Goal: Task Accomplishment & Management: Complete application form

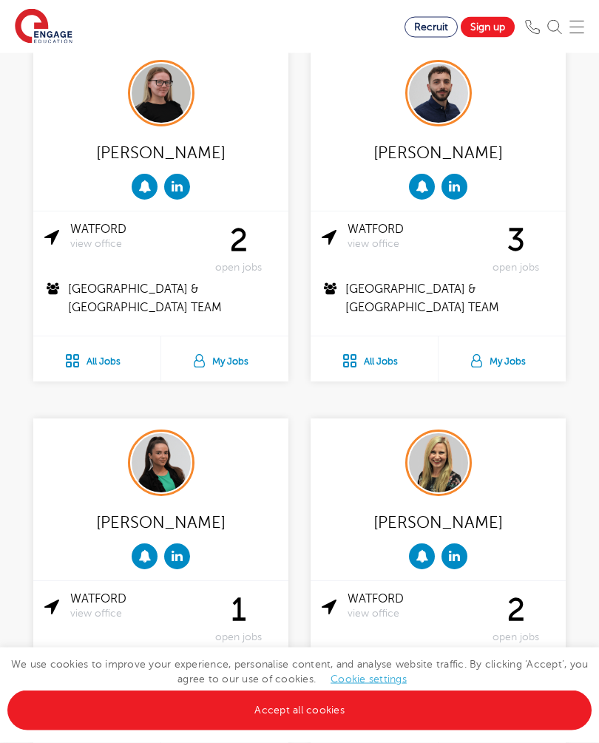
scroll to position [451, 0]
click at [382, 340] on link "All Jobs" at bounding box center [373, 358] width 127 height 45
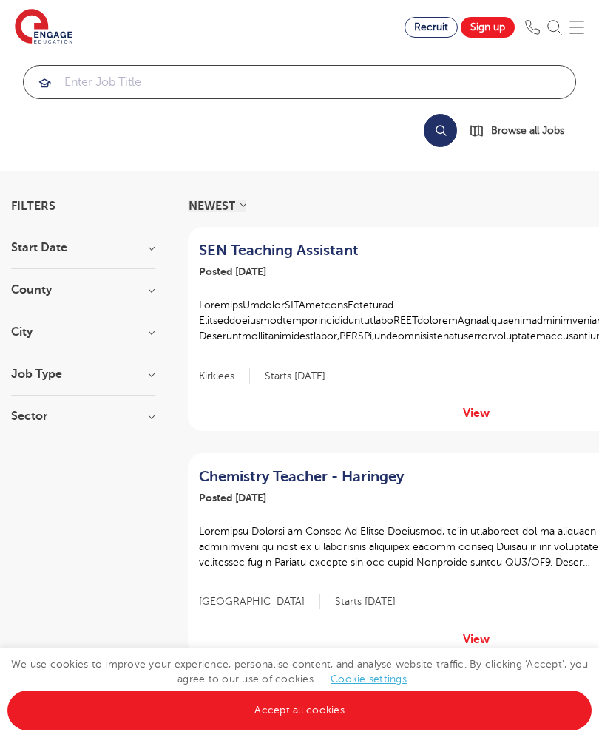
click at [511, 77] on input "search" at bounding box center [299, 82] width 551 height 33
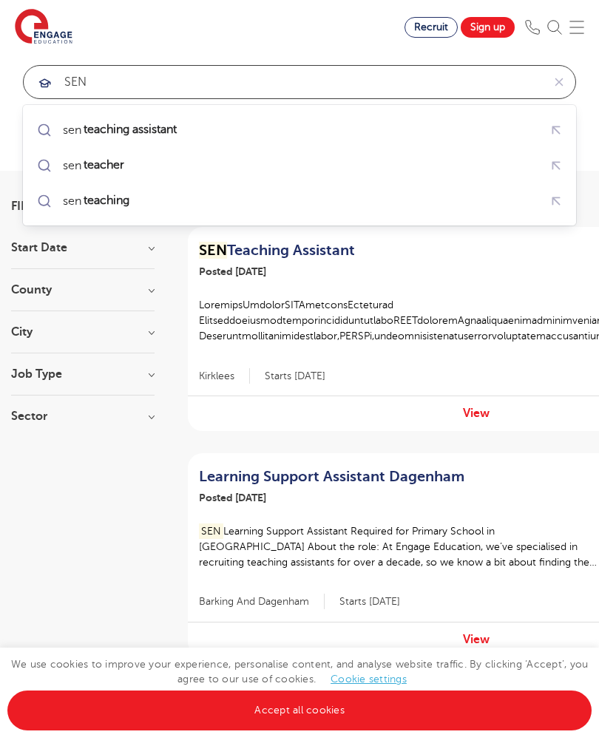
click at [101, 132] on mark "teaching assistant" at bounding box center [130, 129] width 98 height 18
type input "sen teaching assistant"
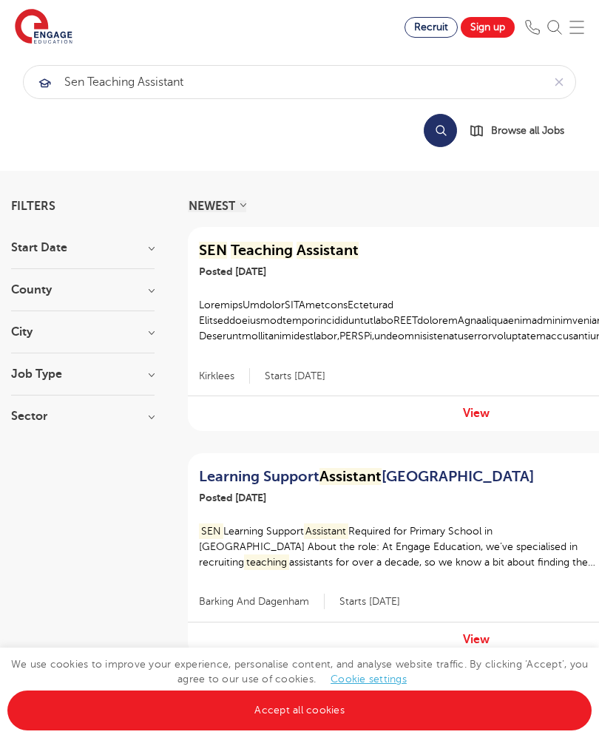
click at [434, 134] on button "Search" at bounding box center [439, 130] width 33 height 33
click at [48, 290] on h3 "County" at bounding box center [82, 290] width 143 height 12
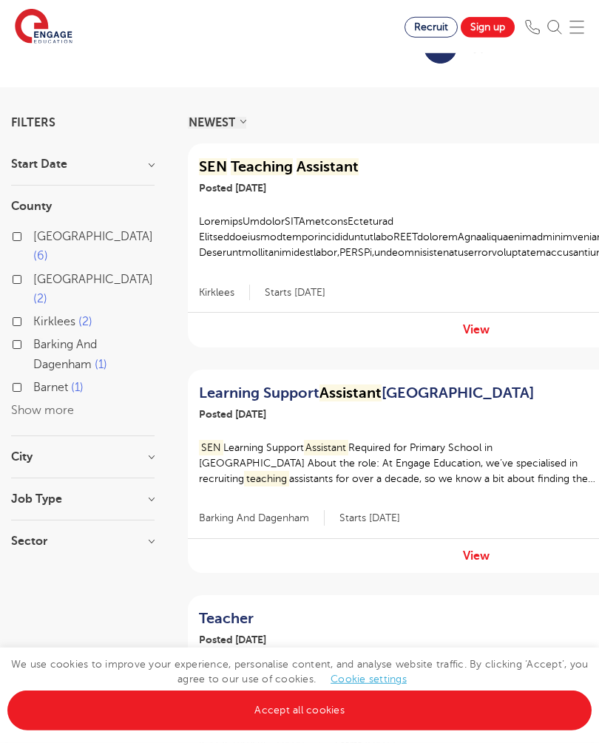
scroll to position [85, 0]
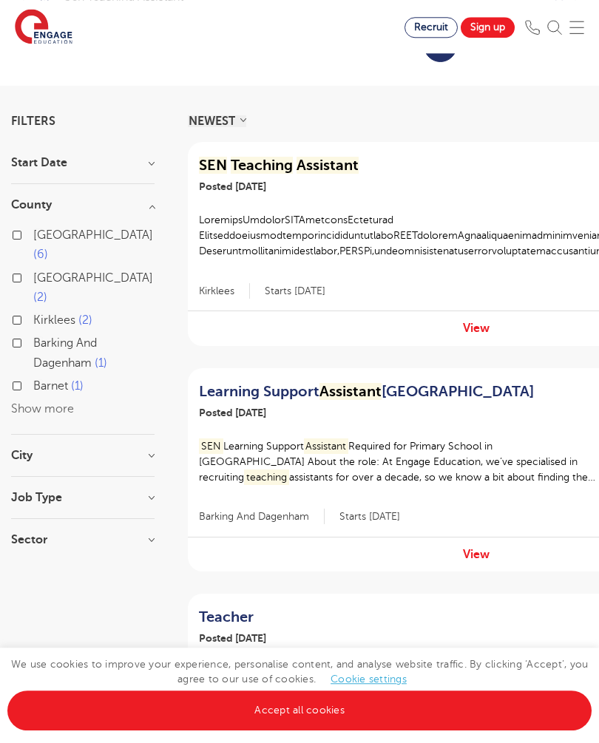
click at [33, 402] on button "Show more" at bounding box center [42, 408] width 63 height 13
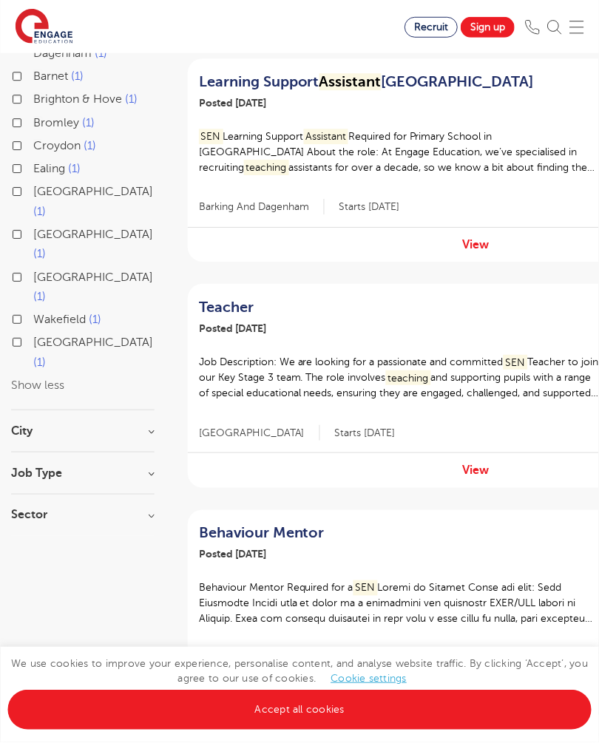
scroll to position [395, 0]
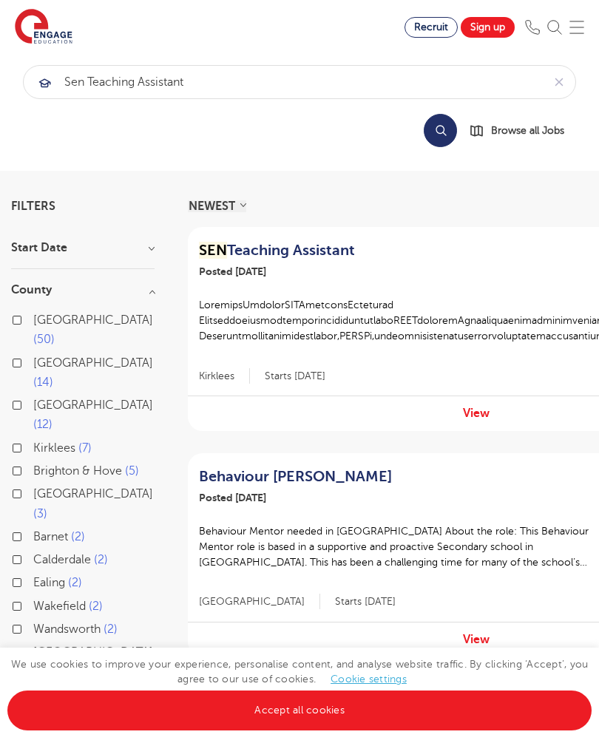
click at [33, 322] on label "London 50" at bounding box center [93, 329] width 121 height 39
click at [33, 322] on input "London 50" at bounding box center [38, 318] width 10 height 10
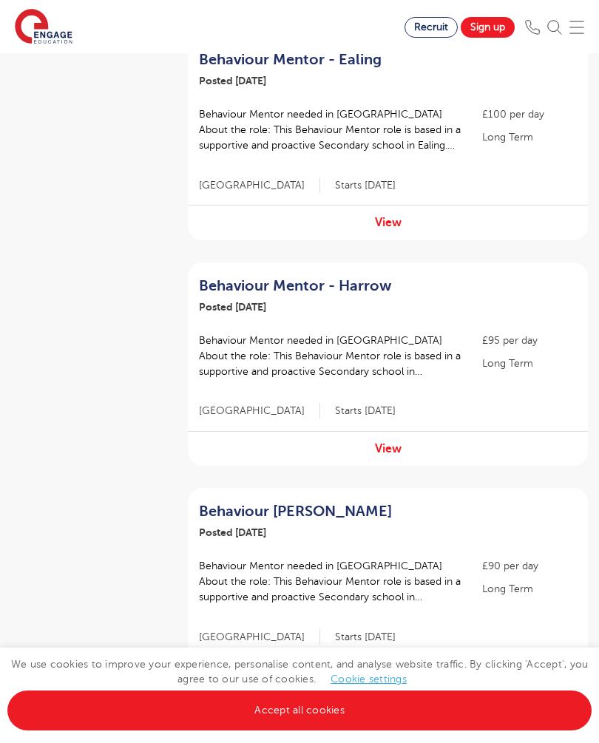
scroll to position [2000, 0]
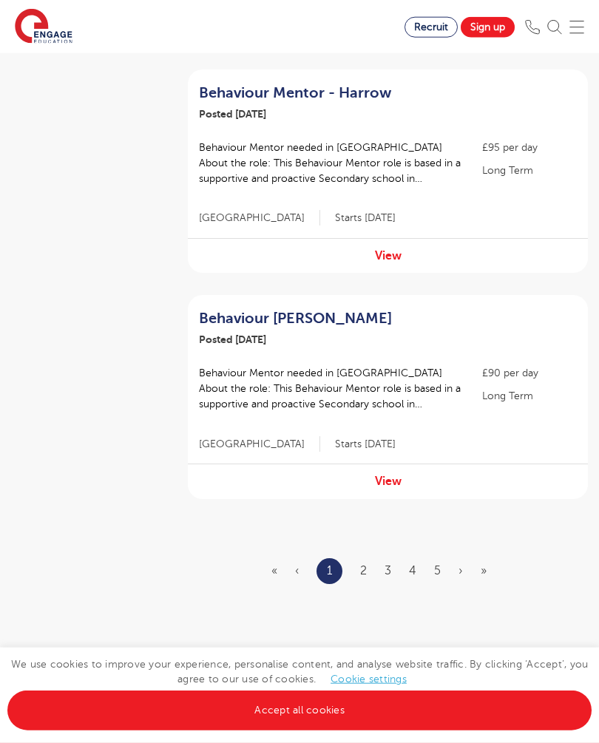
click at [364, 564] on link "2" at bounding box center [363, 570] width 7 height 13
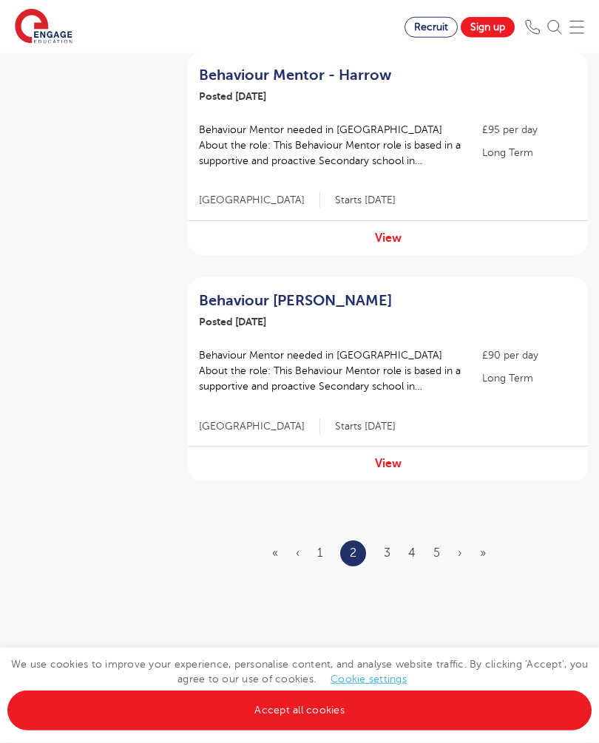
scroll to position [2173, 0]
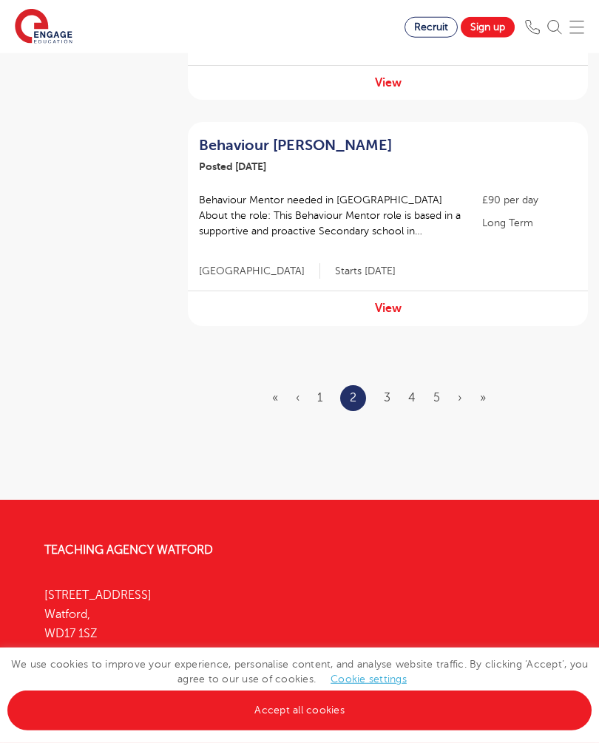
click at [388, 391] on link "3" at bounding box center [387, 397] width 7 height 13
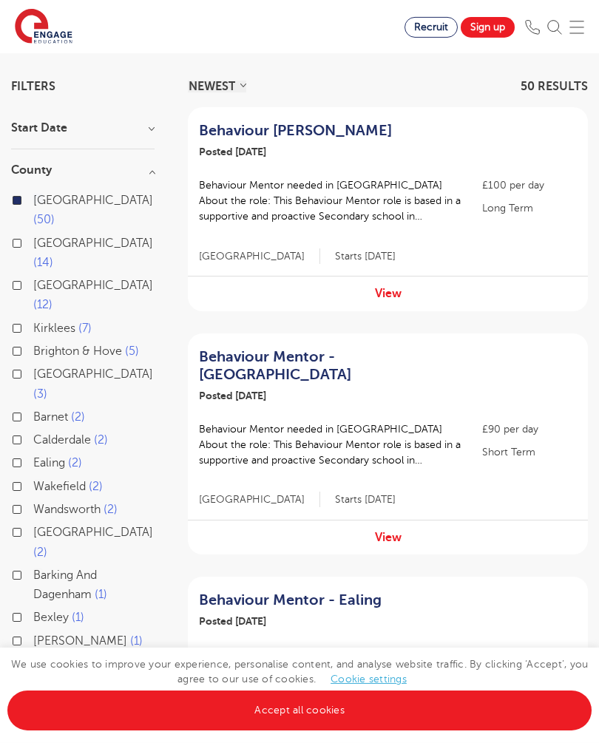
scroll to position [123, 0]
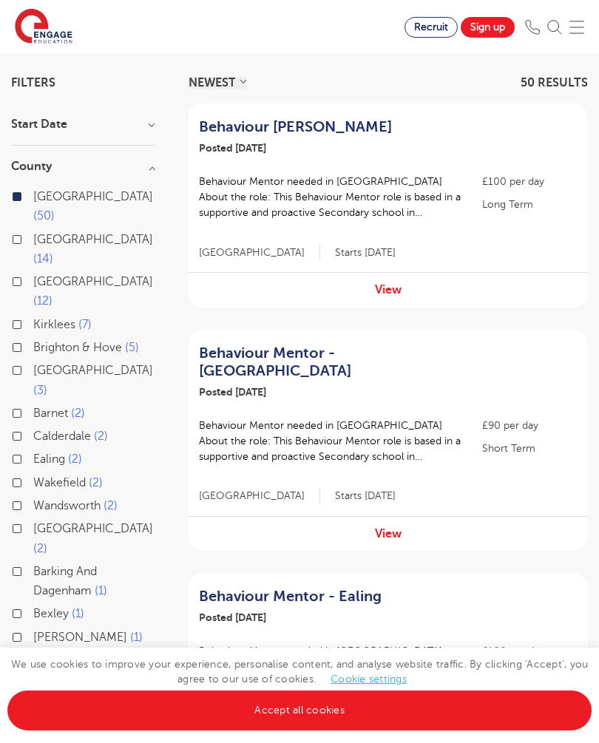
click at [441, 358] on h2 "Behaviour Mentor - Waltham Forest" at bounding box center [331, 361] width 265 height 35
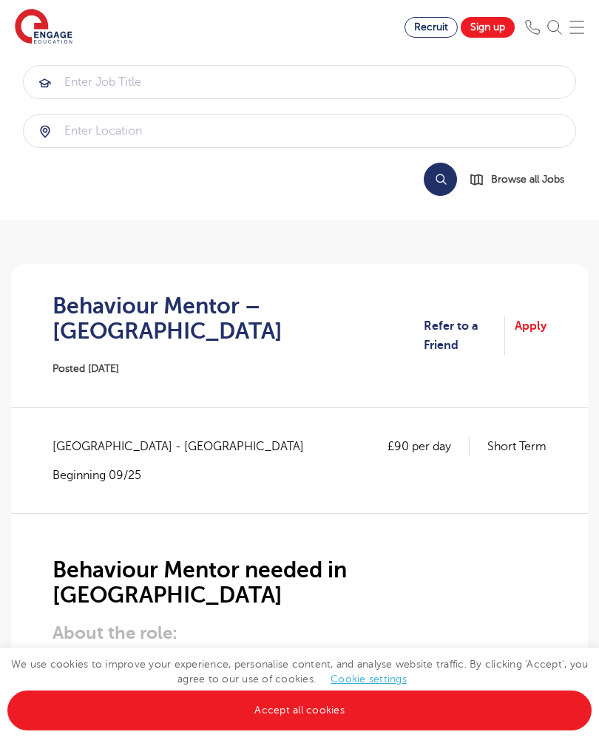
click at [459, 698] on link "Accept all cookies" at bounding box center [299, 710] width 584 height 40
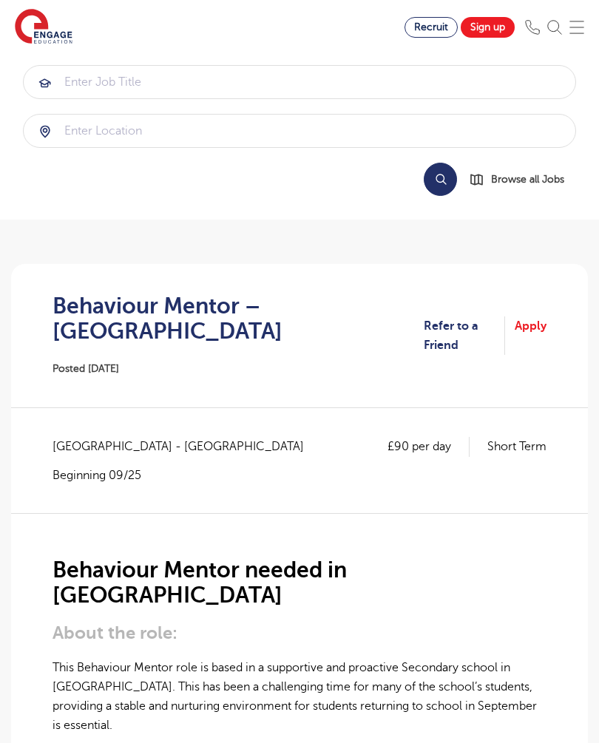
click at [538, 325] on link "Apply" at bounding box center [530, 335] width 32 height 39
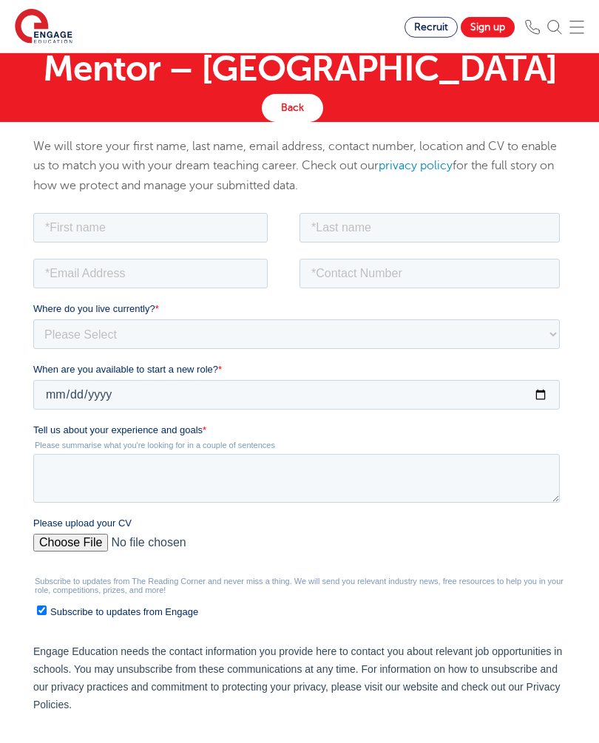
scroll to position [86, 0]
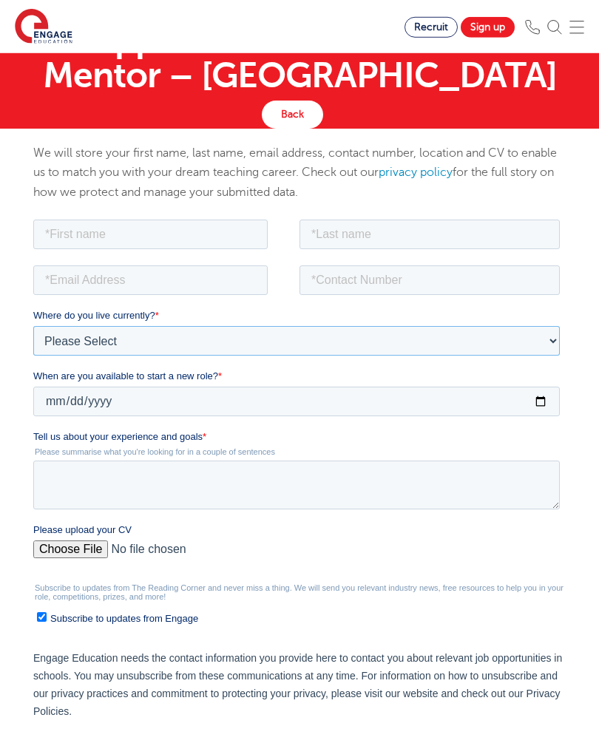
click at [62, 346] on select "Please Select [GEOGRAPHIC_DATA] [GEOGRAPHIC_DATA] [GEOGRAPHIC_DATA] [GEOGRAPHIC…" at bounding box center [296, 340] width 526 height 30
select select "UK"
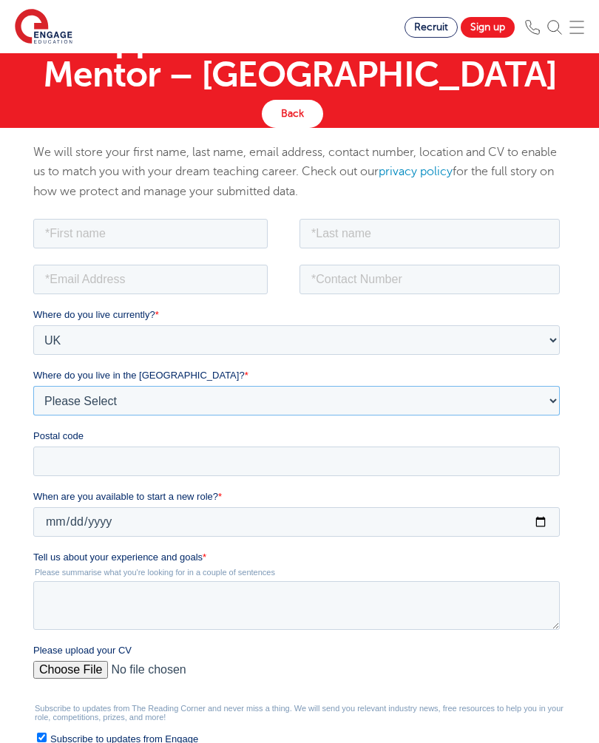
click at [505, 391] on select "Please Select Overseas [GEOGRAPHIC_DATA] [GEOGRAPHIC_DATA] [GEOGRAPHIC_DATA] [G…" at bounding box center [296, 400] width 526 height 30
select select "City of [GEOGRAPHIC_DATA]"
click at [469, 474] on input "Postal code" at bounding box center [296, 461] width 526 height 30
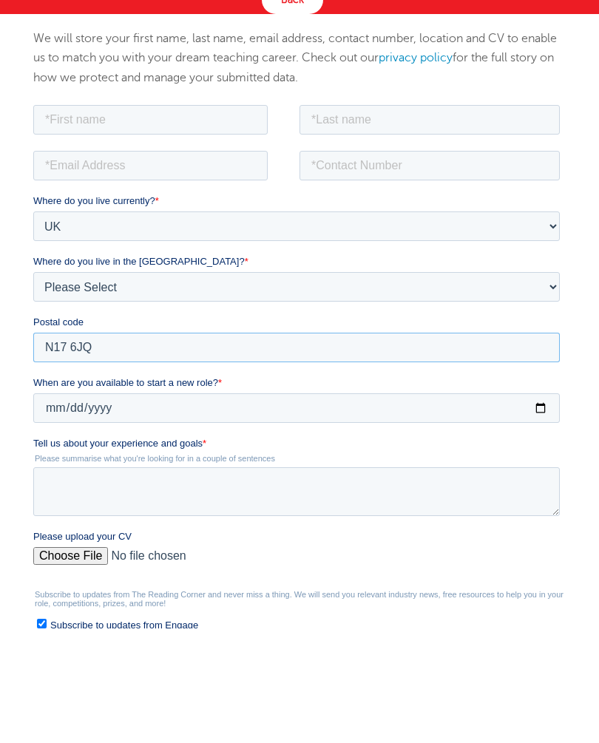
type input "N17 6JQ"
click at [538, 405] on input "When are you available to start a new role? *" at bounding box center [296, 407] width 526 height 30
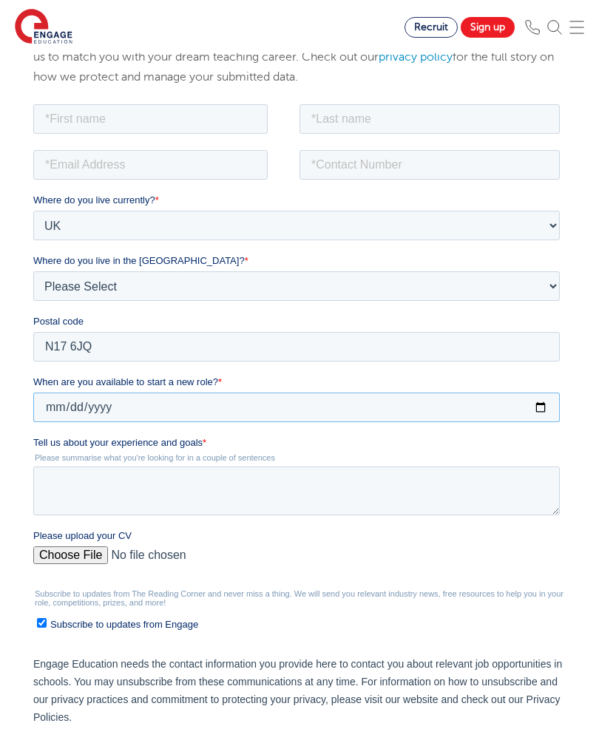
type input "[DATE]"
click at [497, 474] on textarea "Tell us about your experience and goals *" at bounding box center [296, 490] width 526 height 49
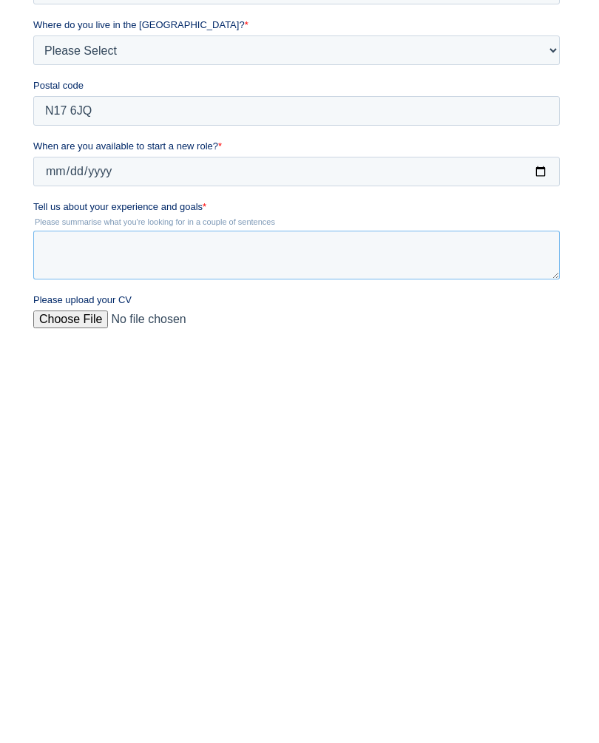
scroll to position [46, 0]
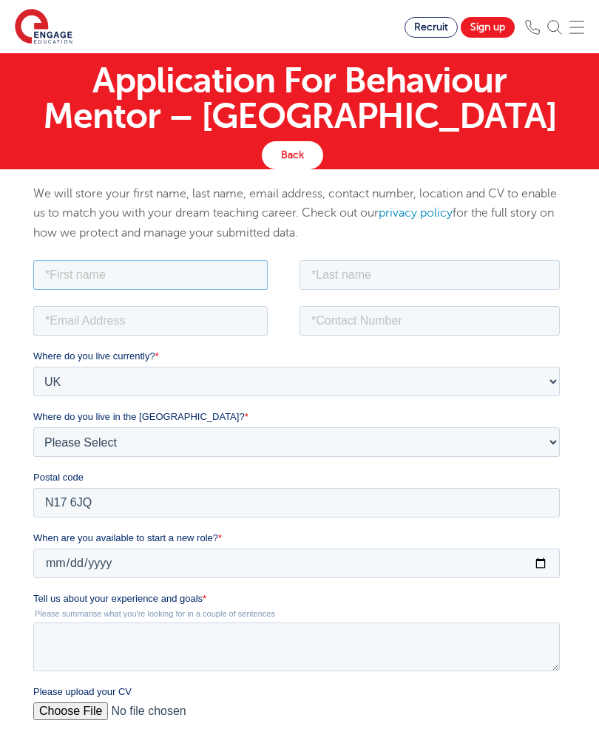
click at [47, 264] on input "text" at bounding box center [150, 274] width 234 height 30
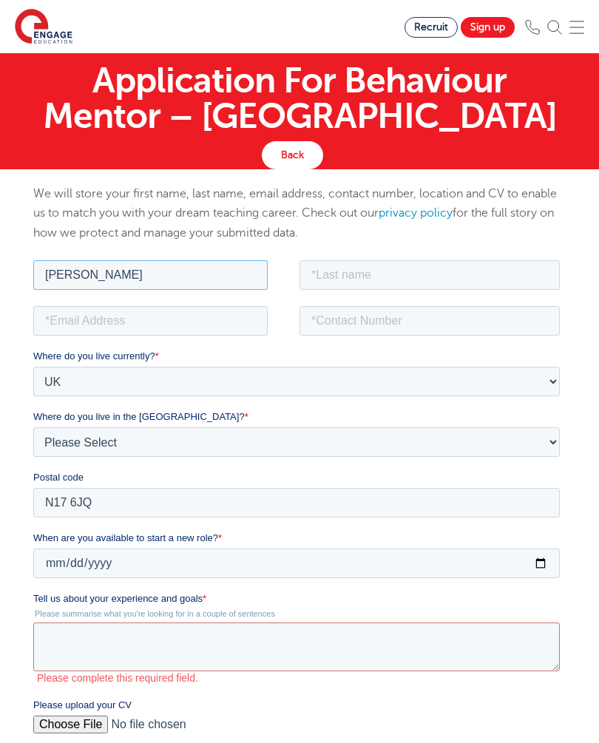
type input "[PERSON_NAME]"
click at [473, 265] on input "text" at bounding box center [429, 274] width 260 height 30
type input "[PERSON_NAME]"
click at [63, 327] on input "email" at bounding box center [150, 320] width 234 height 30
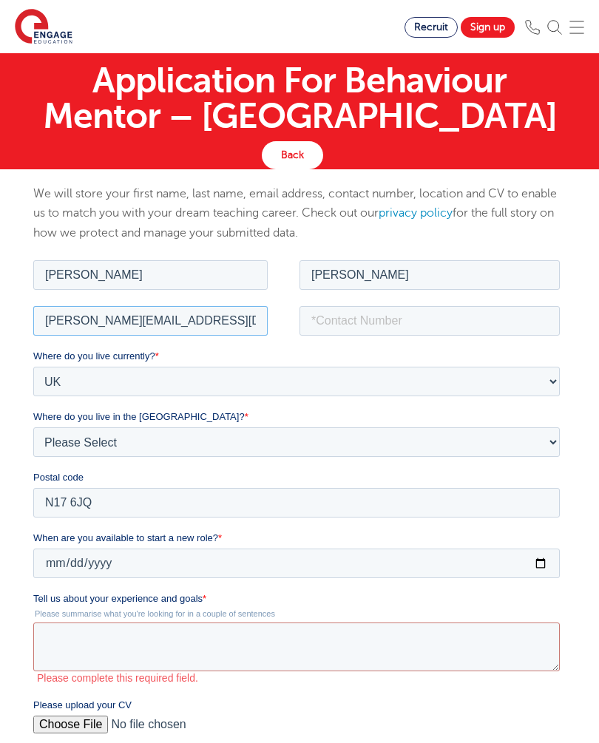
type input "[PERSON_NAME][EMAIL_ADDRESS][DOMAIN_NAME]"
click at [507, 328] on input "tel" at bounding box center [429, 320] width 260 height 30
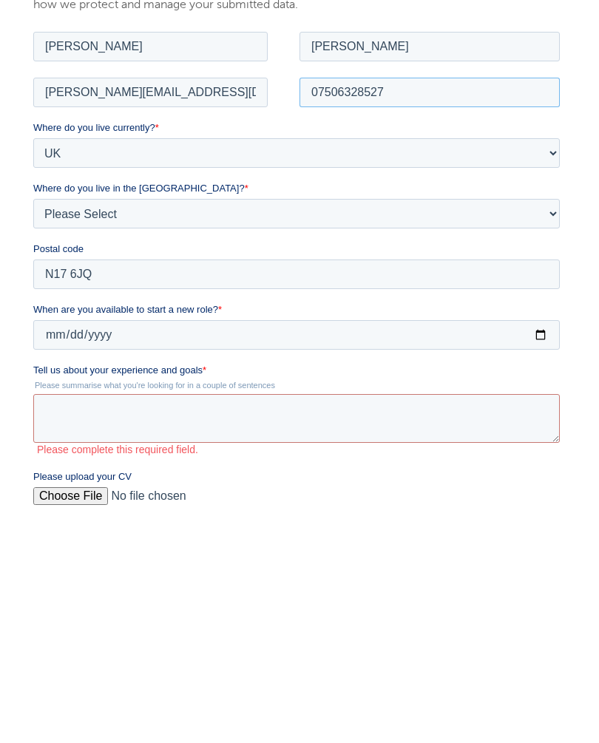
type input "07506328527"
click at [430, 414] on textarea "Tell us about your experience and goals *" at bounding box center [296, 417] width 526 height 49
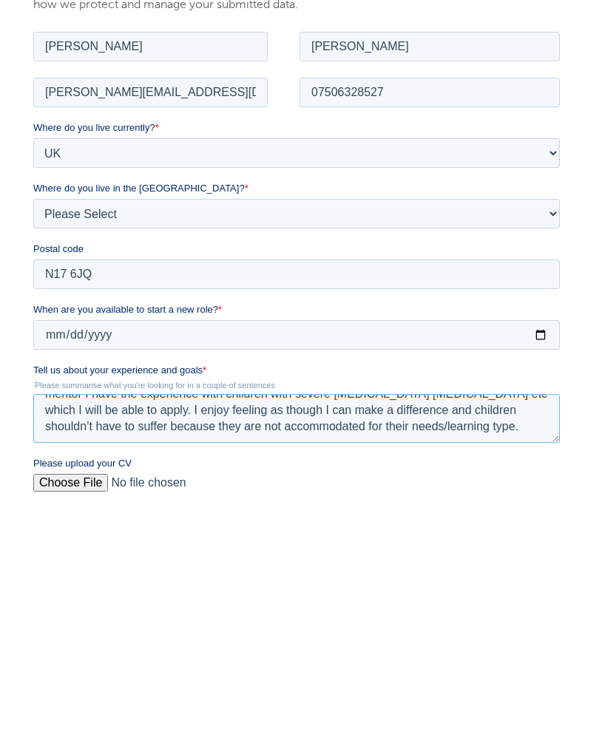
scroll to position [51, 0]
type textarea "I have previous experience with [PERSON_NAME] children and lifetime experience …"
click at [57, 478] on input "Please upload your CV" at bounding box center [296, 488] width 526 height 30
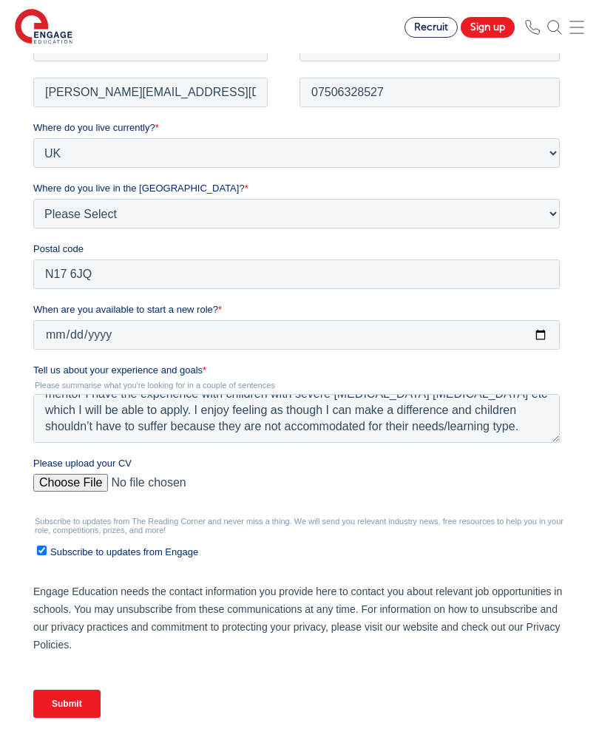
scroll to position [49, 0]
type input "C:\fakepath\[PERSON_NAME] CV.pdf"
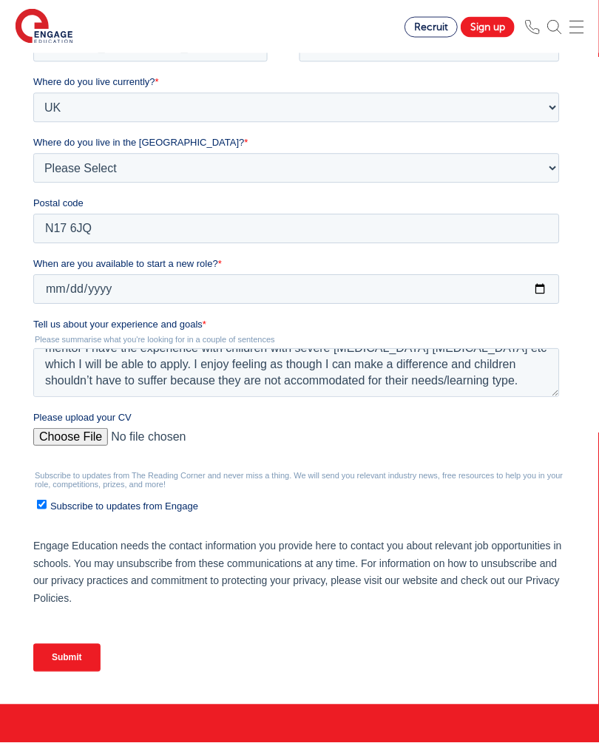
scroll to position [321, 0]
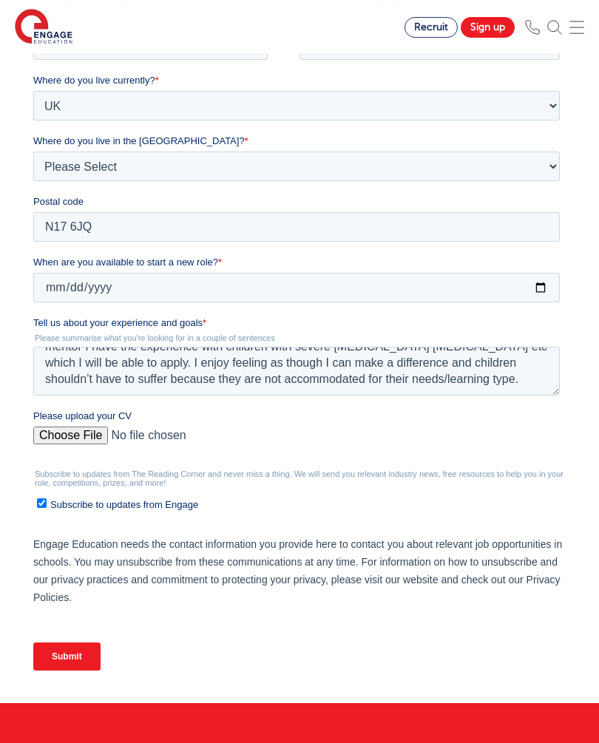
click at [83, 665] on input "Submit" at bounding box center [66, 656] width 67 height 28
